Goal: Transaction & Acquisition: Subscribe to service/newsletter

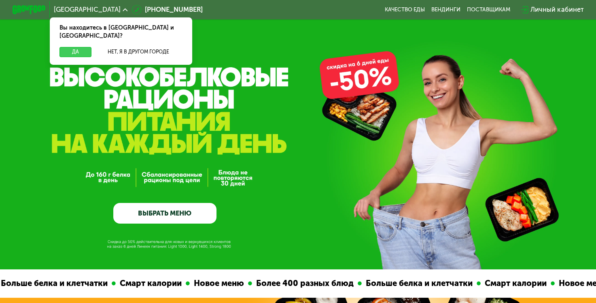
click at [74, 47] on button "Да" at bounding box center [75, 52] width 32 height 10
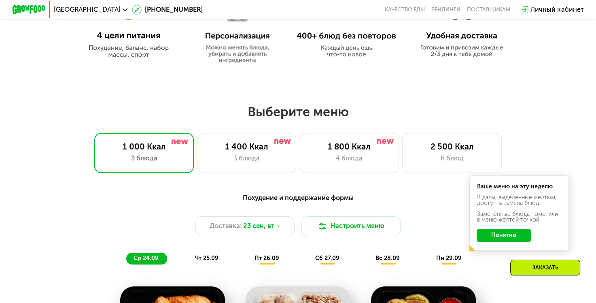
scroll to position [458, 0]
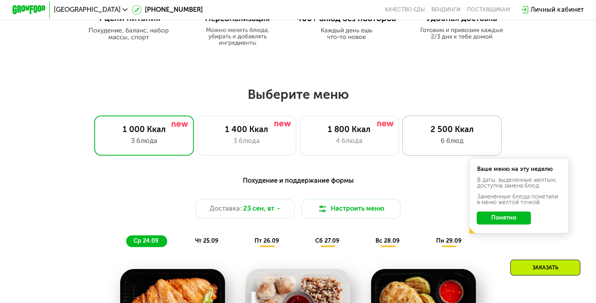
click at [454, 133] on div "2 500 Ккал" at bounding box center [452, 129] width 82 height 10
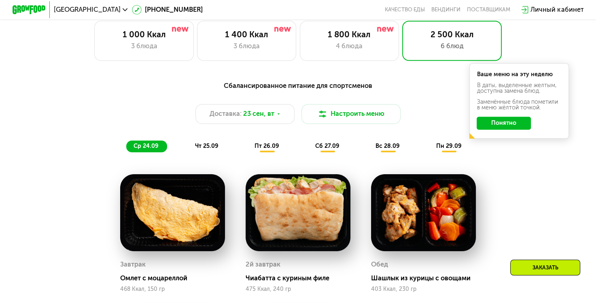
scroll to position [539, 0]
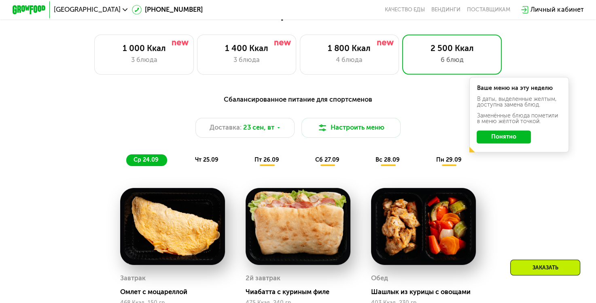
click at [511, 138] on button "Понятно" at bounding box center [504, 136] width 54 height 13
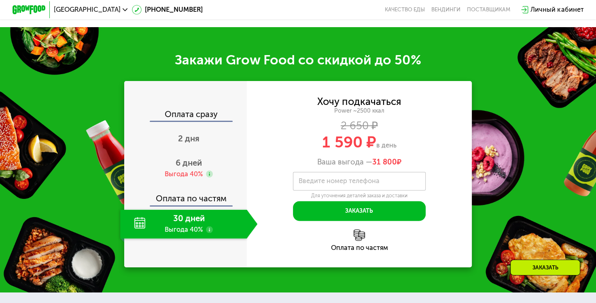
scroll to position [1106, 0]
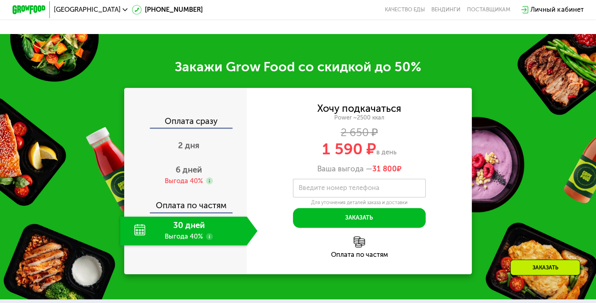
click at [167, 240] on div "30 дней Выгода 40%" at bounding box center [183, 230] width 127 height 29
click at [208, 239] on use at bounding box center [209, 236] width 6 height 6
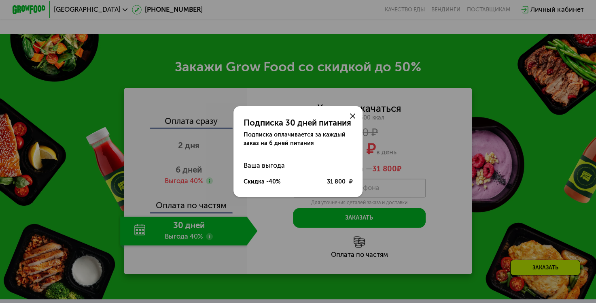
click at [353, 116] on use at bounding box center [352, 115] width 5 height 5
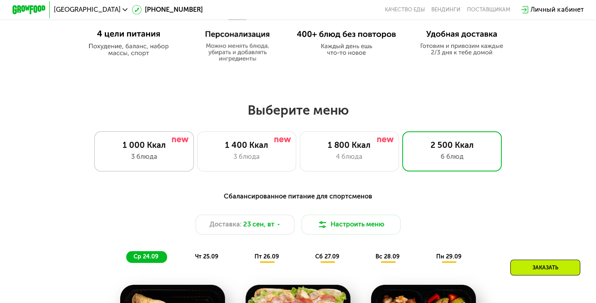
scroll to position [485, 0]
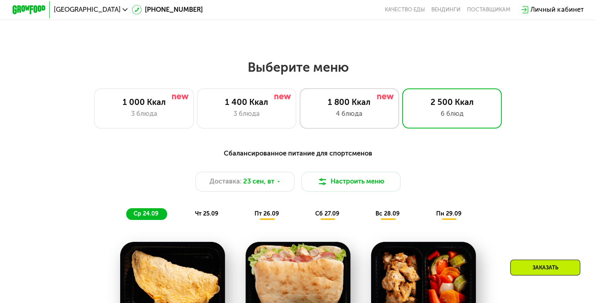
click at [344, 106] on div "1 800 Ккал" at bounding box center [349, 102] width 82 height 10
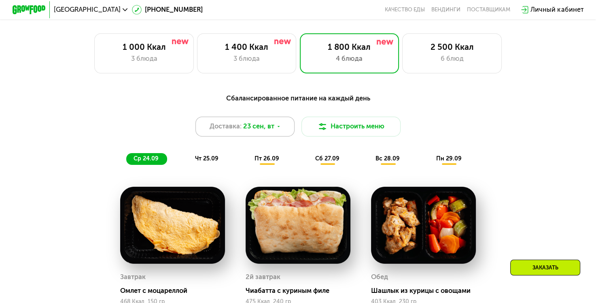
scroll to position [539, 0]
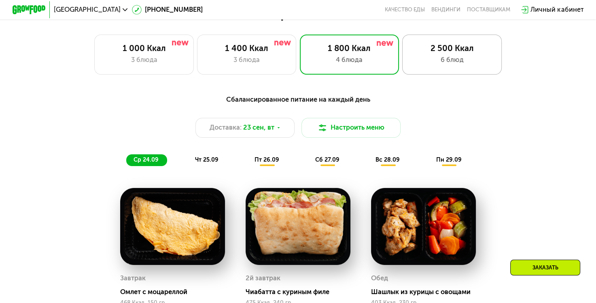
click at [445, 53] on div "2 500 Ккал" at bounding box center [452, 48] width 82 height 10
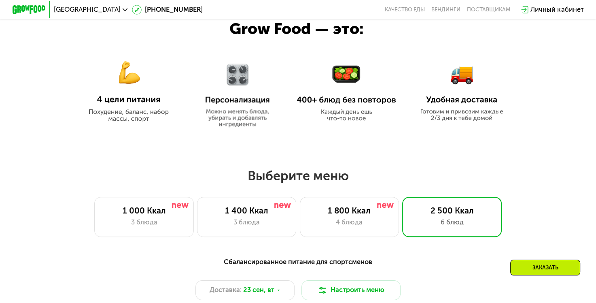
scroll to position [405, 0]
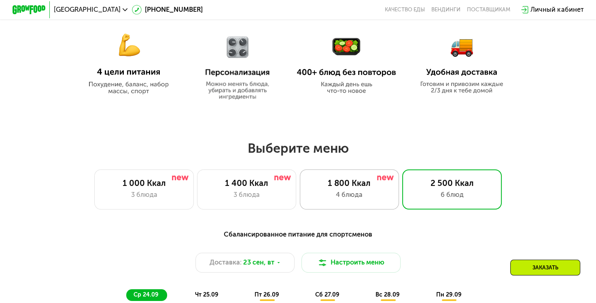
click at [356, 183] on div "1 800 Ккал" at bounding box center [349, 183] width 82 height 10
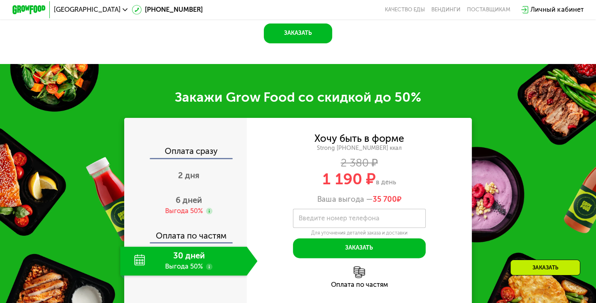
scroll to position [1025, 0]
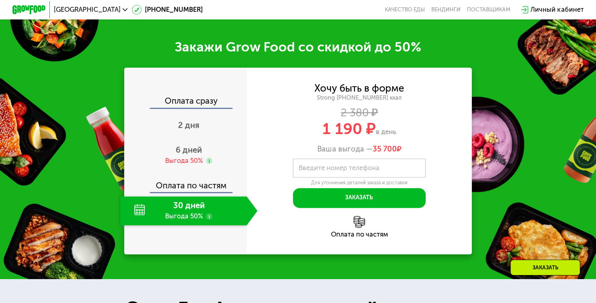
click at [209, 219] on use at bounding box center [209, 216] width 6 height 6
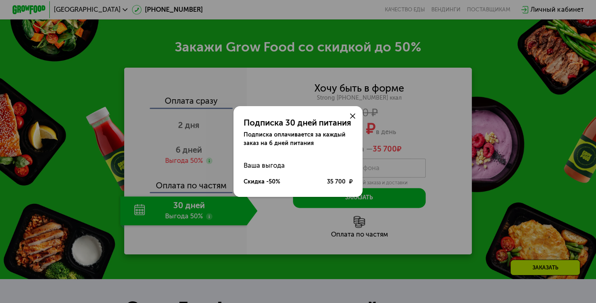
click at [352, 115] on icon at bounding box center [352, 115] width 5 height 5
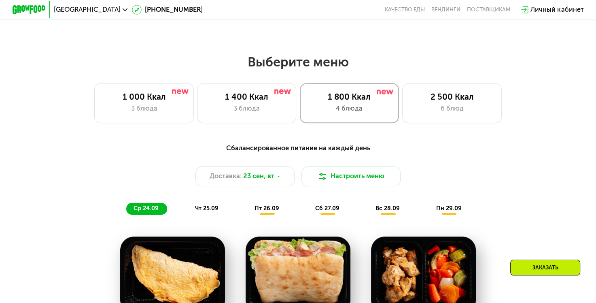
scroll to position [485, 0]
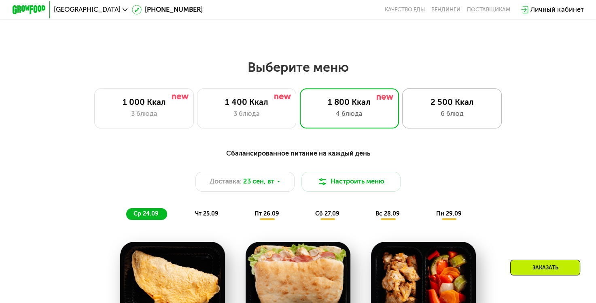
click at [427, 102] on div "2 500 Ккал" at bounding box center [452, 102] width 82 height 10
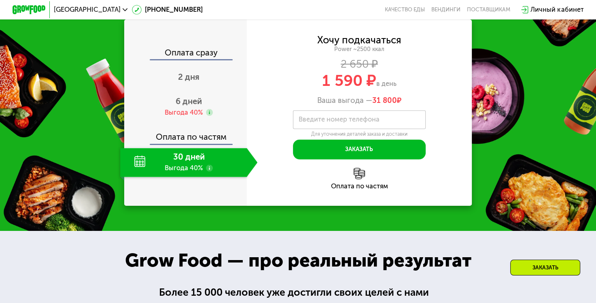
scroll to position [1186, 0]
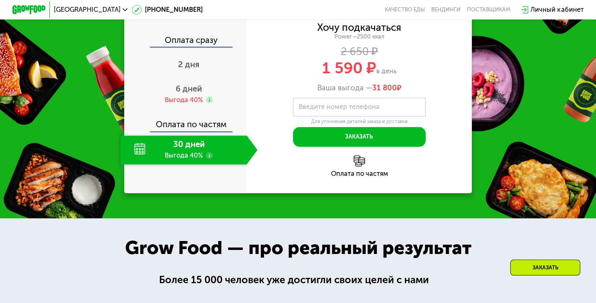
click at [207, 158] on use at bounding box center [209, 155] width 6 height 6
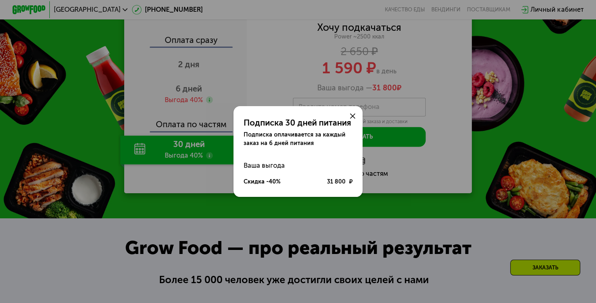
click at [207, 165] on div "Подписка 30 дней питания Подписка оплачивается за каждый заказ на 6 дней питани…" at bounding box center [298, 151] width 596 height 303
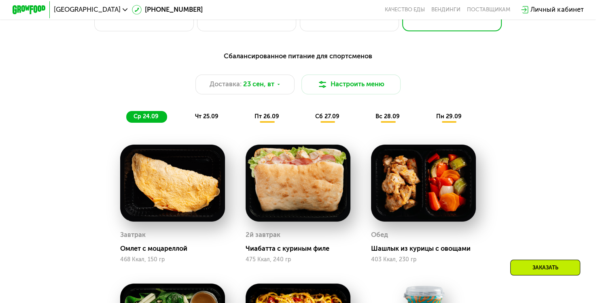
scroll to position [485, 0]
